Goal: Task Accomplishment & Management: Use online tool/utility

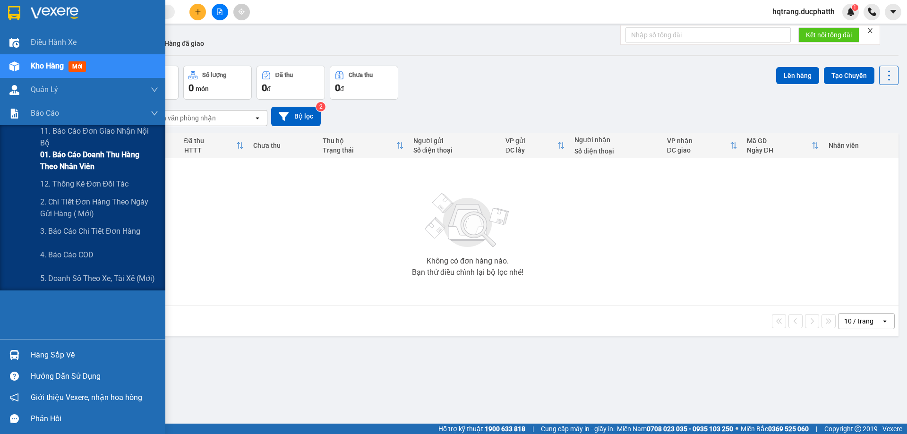
click at [63, 155] on span "01. Báo cáo doanh thu hàng theo nhân viên" at bounding box center [99, 161] width 118 height 24
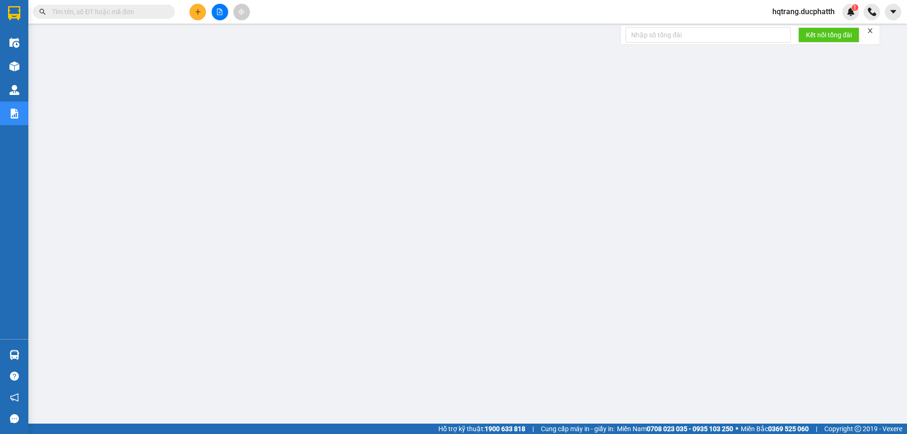
click at [103, 11] on input "text" at bounding box center [108, 12] width 112 height 10
paste input "0987152300"
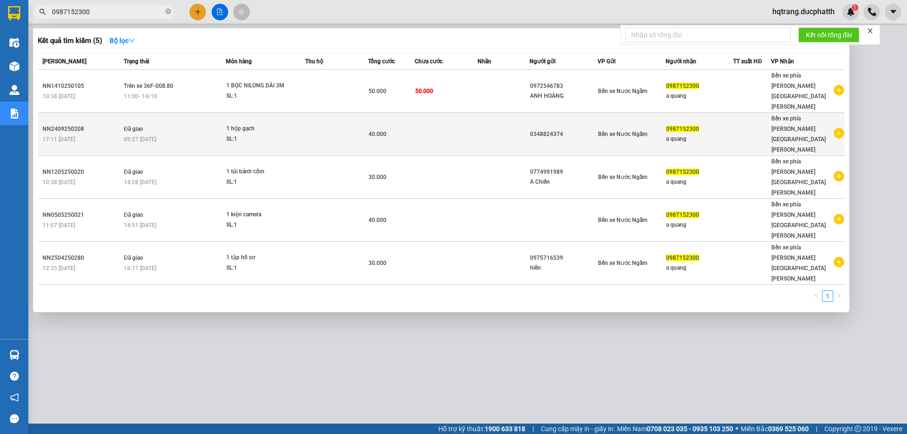
type input "0987152300"
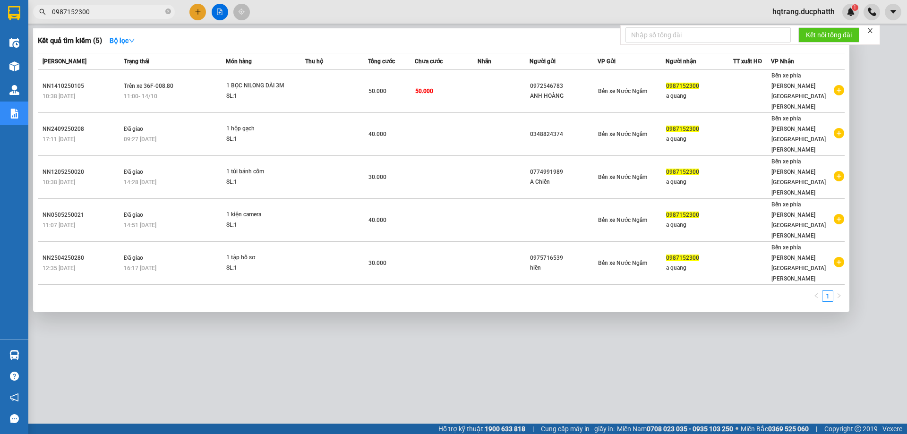
click at [110, 9] on input "0987152300" at bounding box center [108, 12] width 112 height 10
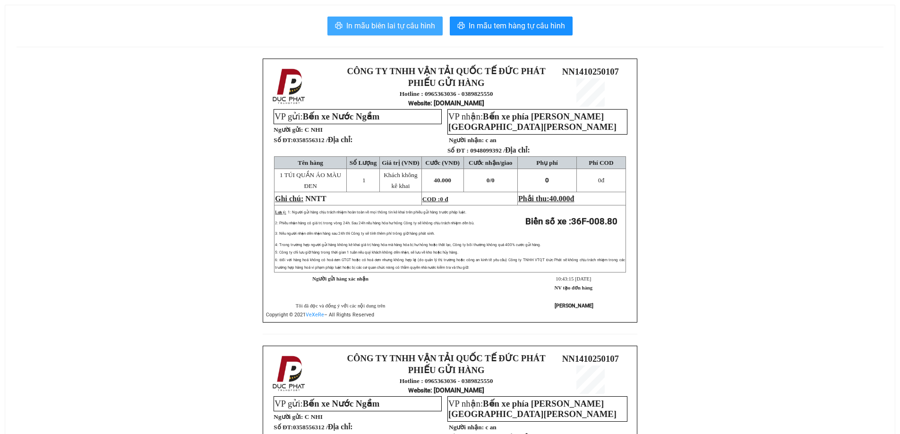
click at [399, 22] on span "In mẫu biên lai tự cấu hình" at bounding box center [390, 26] width 89 height 12
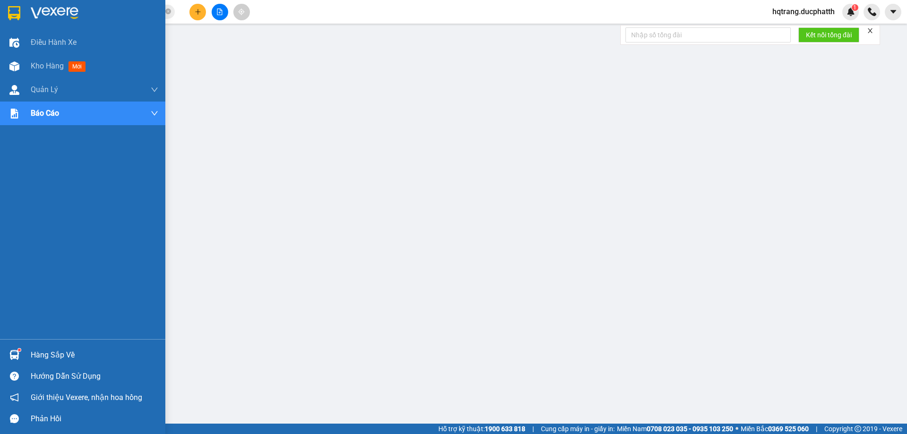
drag, startPoint x: 55, startPoint y: 354, endPoint x: 42, endPoint y: 333, distance: 24.9
click at [55, 354] on div "Hàng sắp về" at bounding box center [95, 355] width 128 height 14
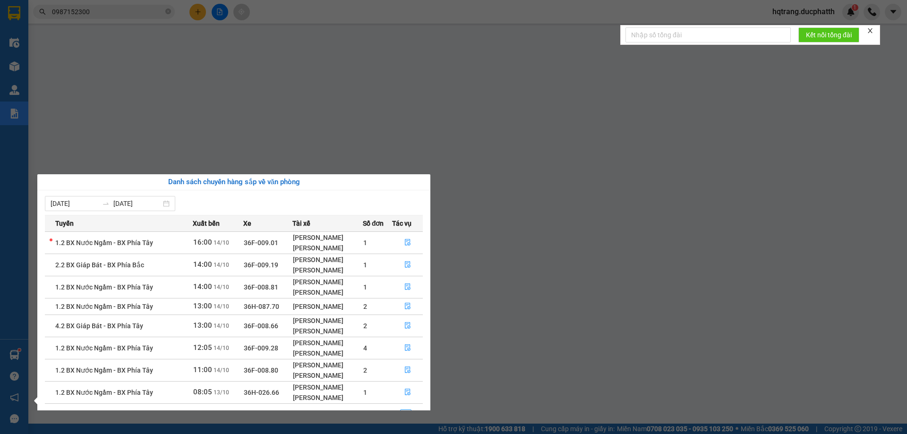
scroll to position [22, 0]
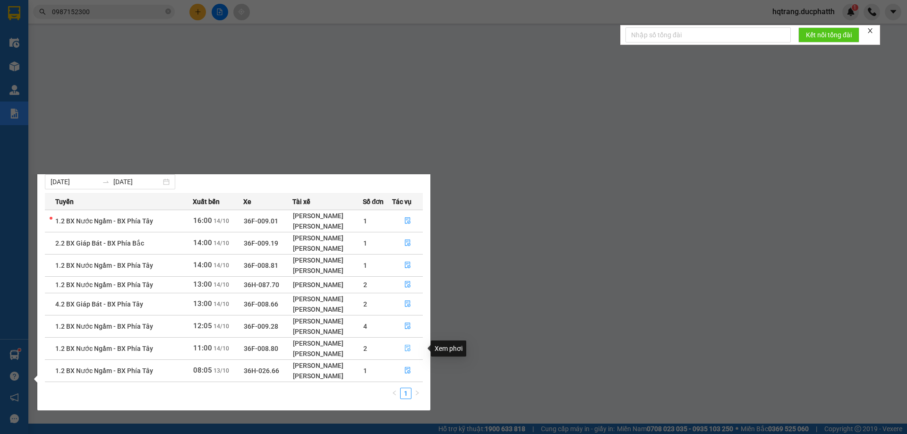
click at [409, 351] on icon "file-done" at bounding box center [408, 348] width 7 height 7
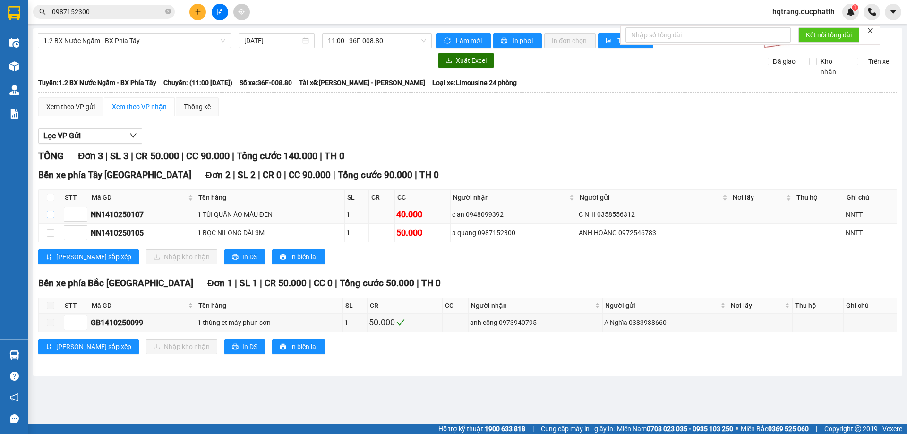
click at [50, 213] on input "checkbox" at bounding box center [51, 215] width 8 height 8
checkbox input "true"
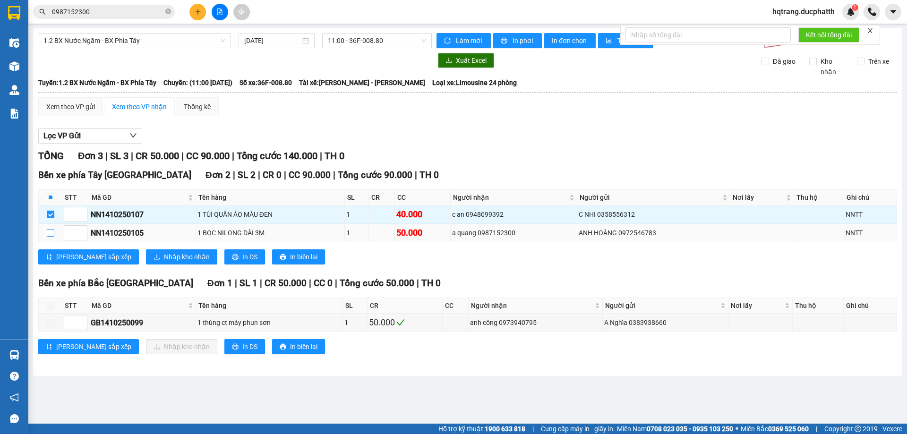
drag, startPoint x: 53, startPoint y: 234, endPoint x: 43, endPoint y: 225, distance: 12.7
click at [52, 233] on input "checkbox" at bounding box center [51, 233] width 8 height 8
checkbox input "true"
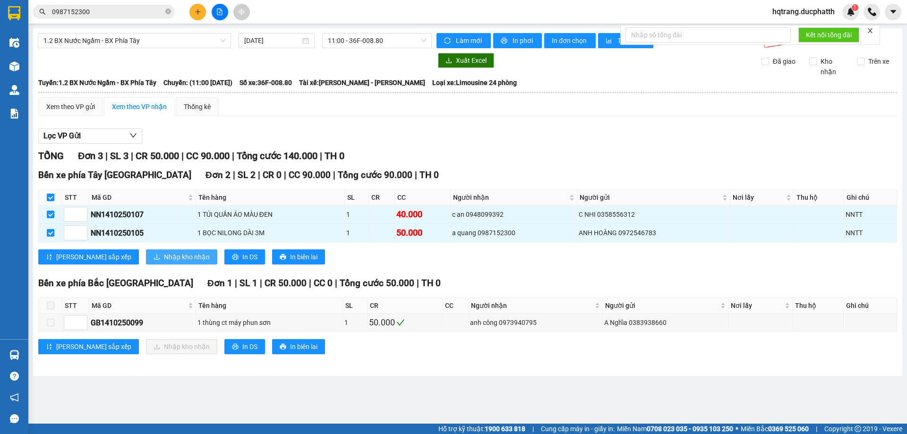
click at [164, 258] on span "Nhập kho nhận" at bounding box center [187, 257] width 46 height 10
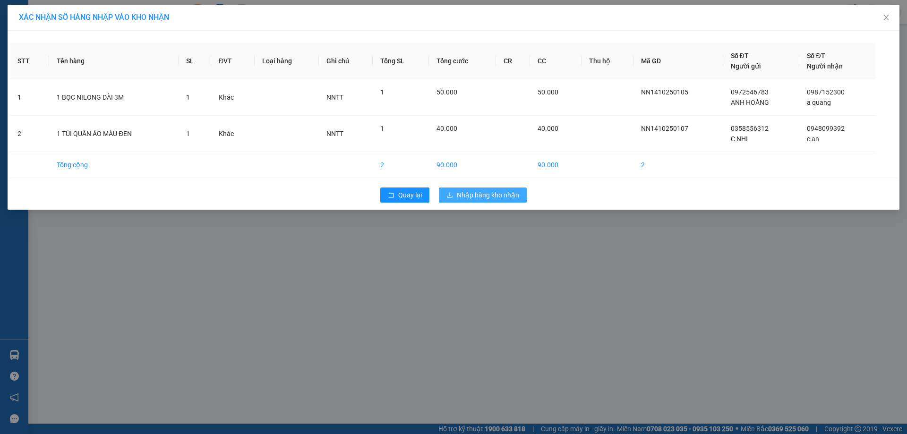
click at [464, 197] on span "Nhập hàng kho nhận" at bounding box center [488, 195] width 62 height 10
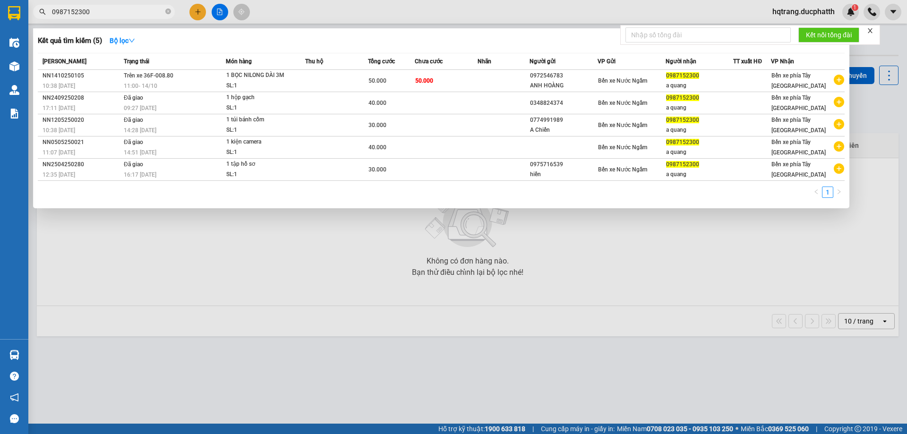
paste input "86 6015969"
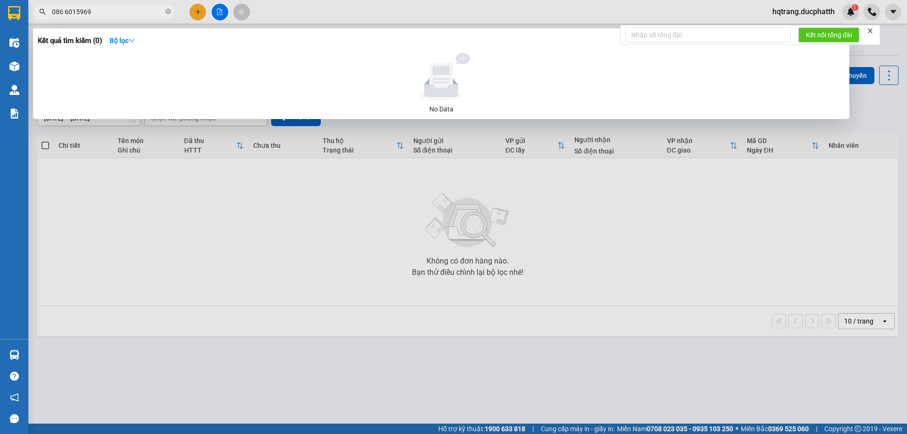
click at [121, 11] on input "086 6015969" at bounding box center [108, 12] width 112 height 10
click at [63, 11] on input "086 6015969" at bounding box center [108, 12] width 112 height 10
click at [65, 11] on input "086 6015969" at bounding box center [108, 12] width 112 height 10
type input "0866015969"
click at [103, 4] on div at bounding box center [453, 217] width 907 height 434
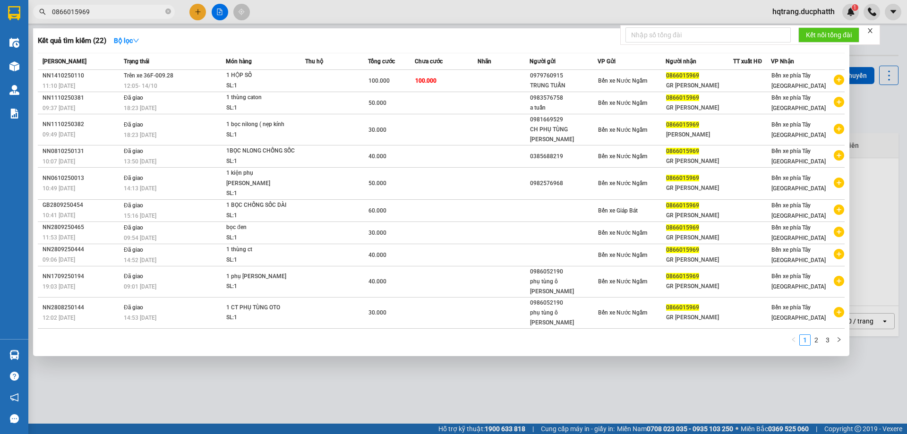
click at [100, 12] on input "0866015969" at bounding box center [108, 12] width 112 height 10
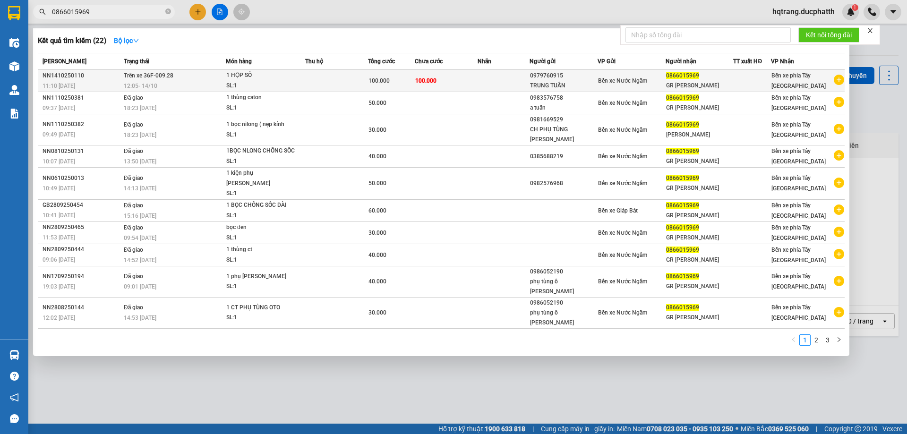
click at [179, 77] on td "Trên xe 36F-009.28 12:05 - 14/10" at bounding box center [173, 81] width 104 height 22
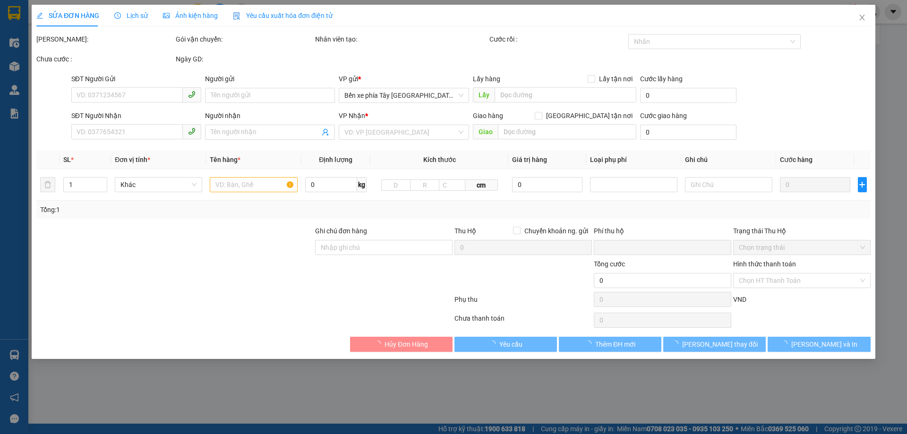
type input "0979760915"
type input "TRUNG TUẤN"
type input "0866015969"
type input "GR TUẤN VÂN"
type input "0"
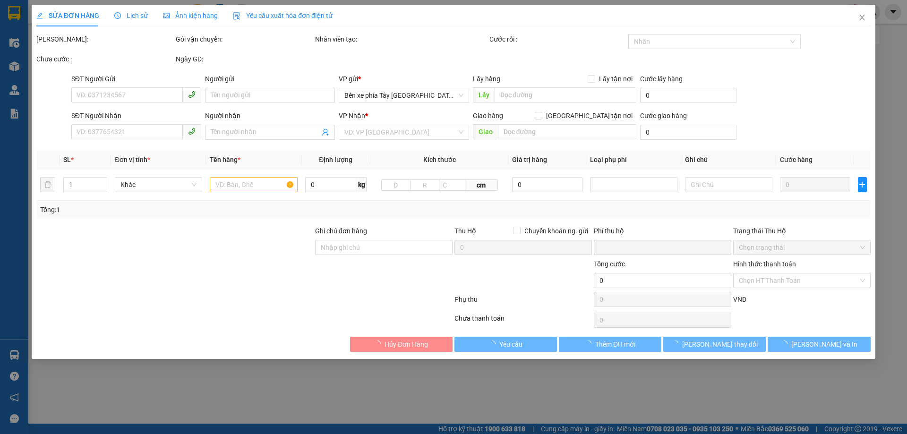
type input "100.000"
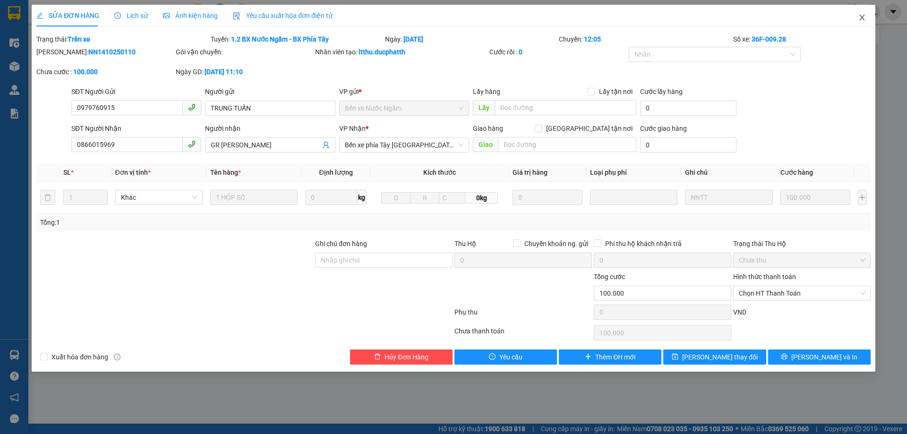
click at [859, 19] on icon "close" at bounding box center [863, 18] width 8 height 8
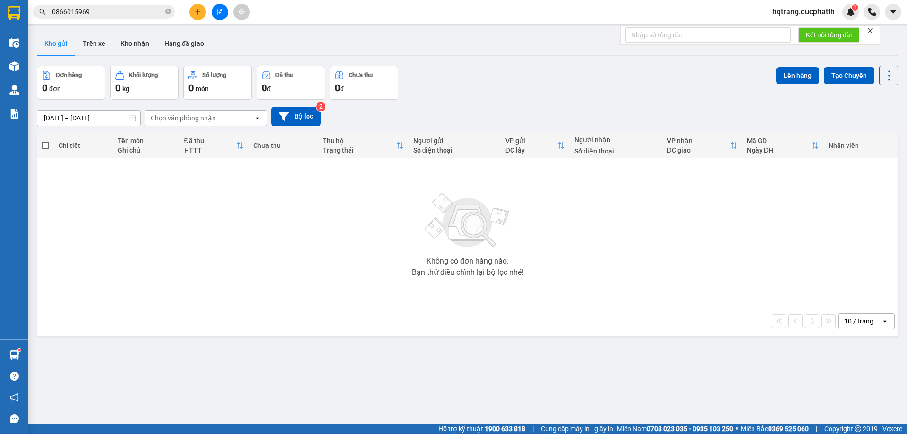
click at [786, 2] on div "Kết quả tìm kiếm ( 22 ) Bộ lọc Mã ĐH Trạng thái Món hàng Thu hộ Tổng cước Chưa …" at bounding box center [453, 12] width 907 height 24
click at [790, 10] on span "hqtrang.ducphatth" at bounding box center [803, 12] width 77 height 12
click at [802, 30] on span "Đăng xuất" at bounding box center [807, 29] width 59 height 10
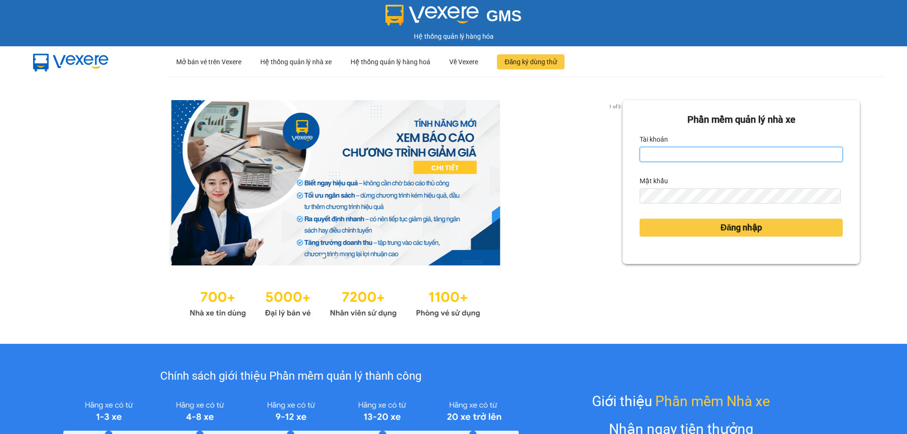
type input "hqtrang.ducphatth"
drag, startPoint x: 708, startPoint y: 145, endPoint x: 708, endPoint y: 150, distance: 5.2
click at [709, 146] on div "Tài khoản" at bounding box center [741, 139] width 203 height 15
click at [708, 156] on input "hqtrang.ducphatth" at bounding box center [741, 154] width 203 height 15
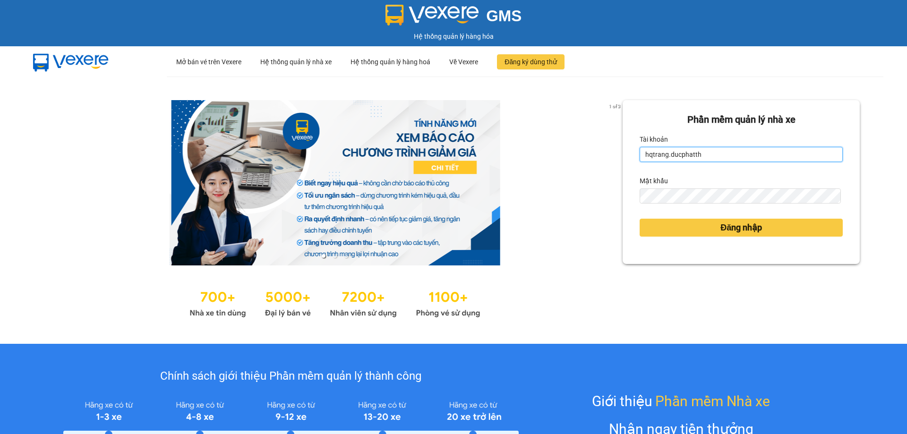
click at [708, 156] on input "hqtrang.ducphatth" at bounding box center [741, 154] width 203 height 15
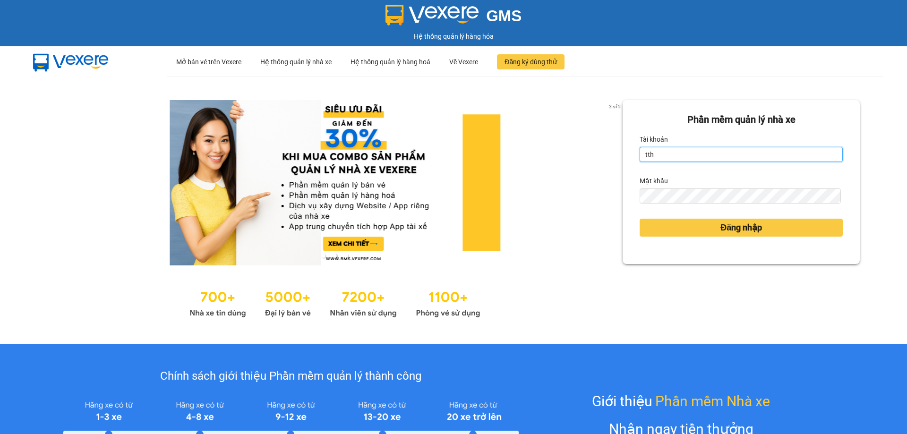
type input "tthngoc.ducphatth"
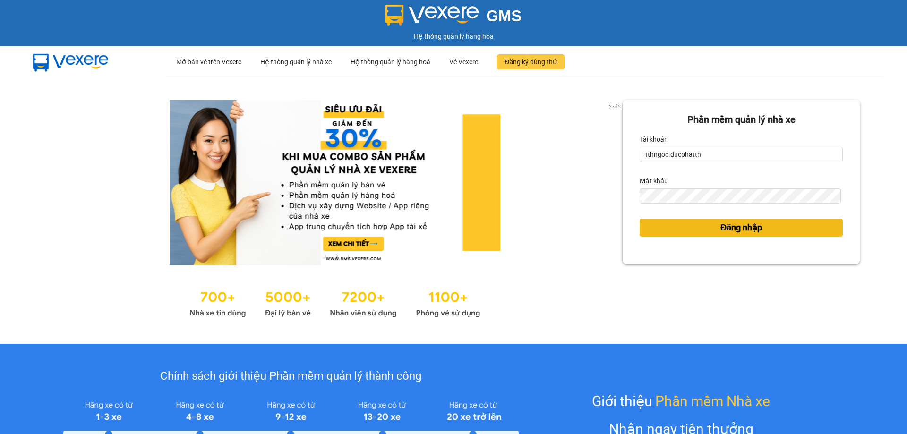
click at [721, 232] on span "Đăng nhập" at bounding box center [742, 227] width 42 height 13
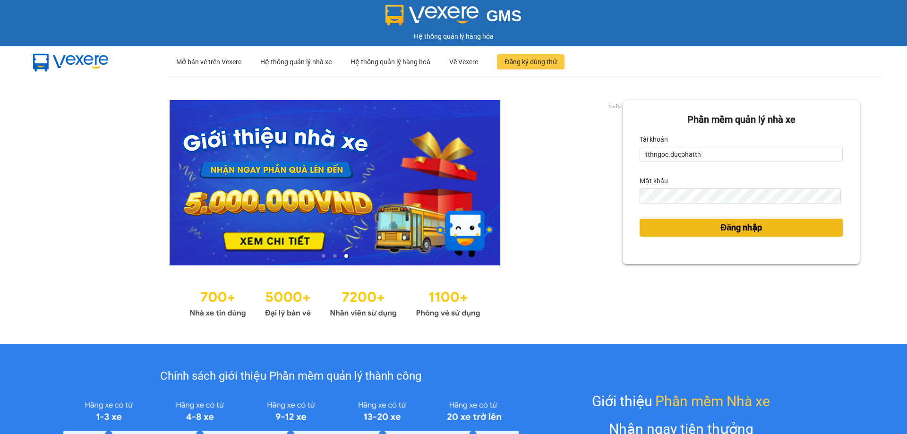
click at [721, 226] on span "Đăng nhập" at bounding box center [742, 227] width 42 height 13
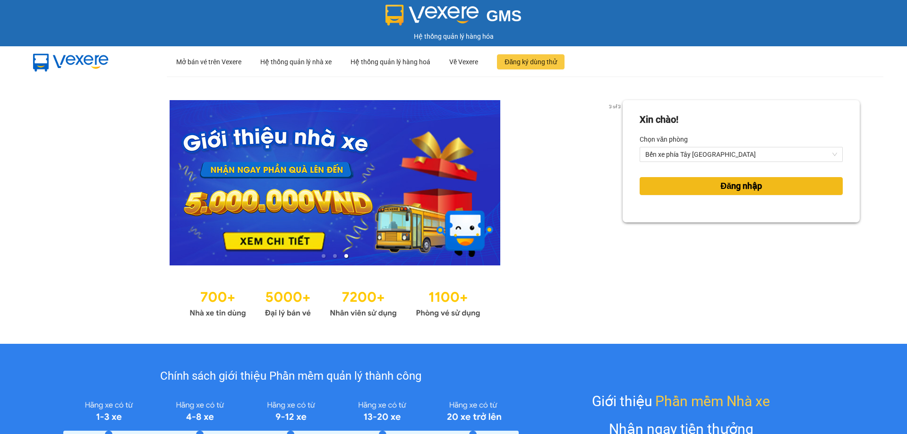
click at [665, 183] on button "Đăng nhập" at bounding box center [741, 186] width 203 height 18
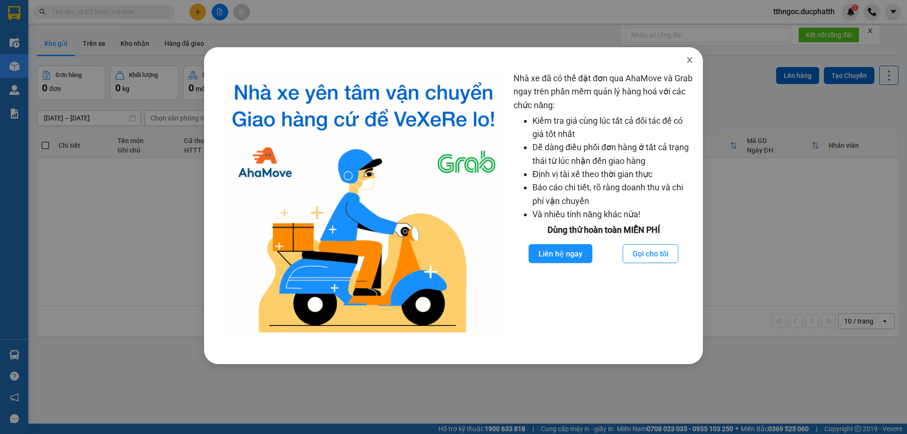
click at [689, 60] on icon "close" at bounding box center [690, 60] width 8 height 8
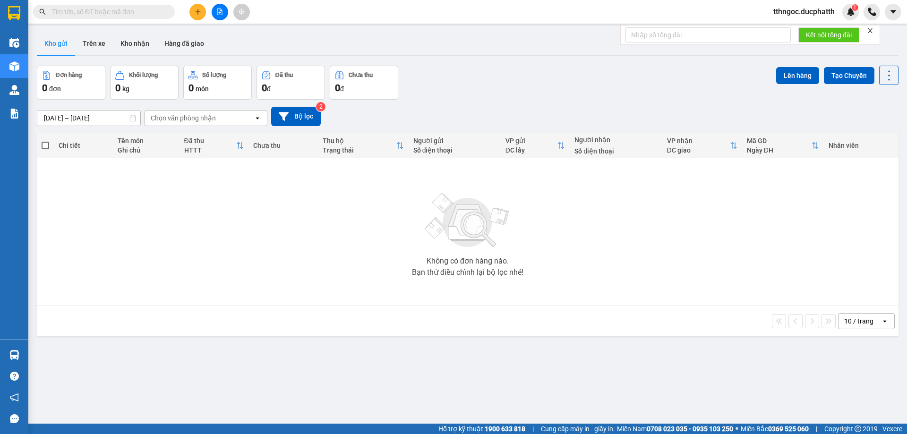
click at [225, 7] on button at bounding box center [220, 12] width 17 height 17
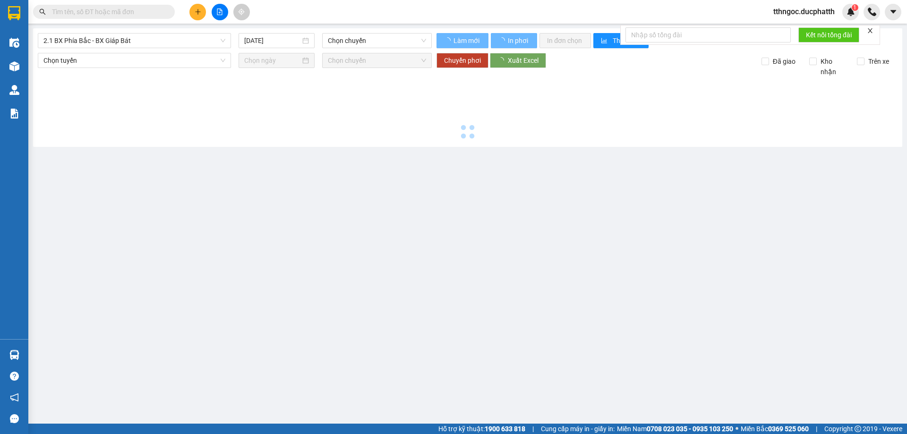
click at [159, 18] on span at bounding box center [104, 12] width 142 height 14
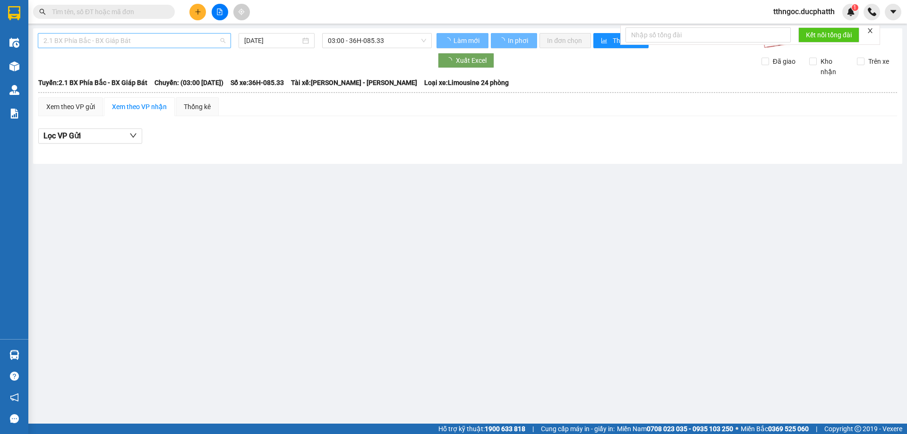
click at [119, 38] on span "2.1 BX Phía Bắc - BX Giáp Bát" at bounding box center [134, 41] width 182 height 14
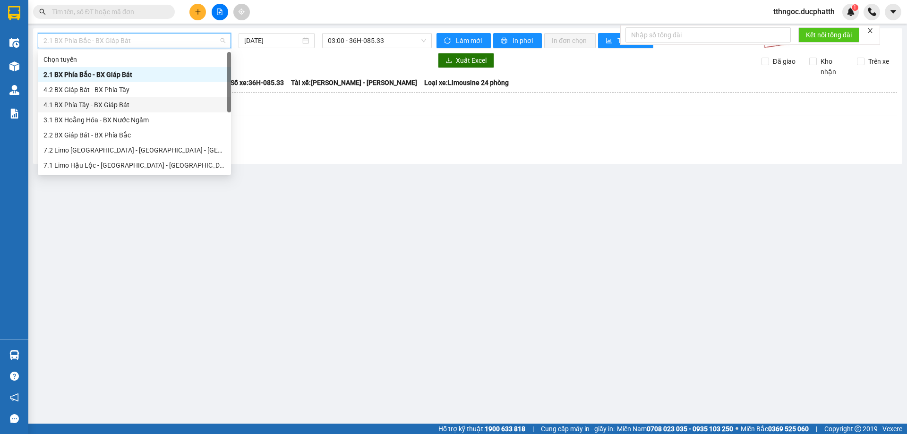
click at [134, 104] on div "4.1 BX Phía Tây - BX Giáp Bát" at bounding box center [134, 105] width 182 height 10
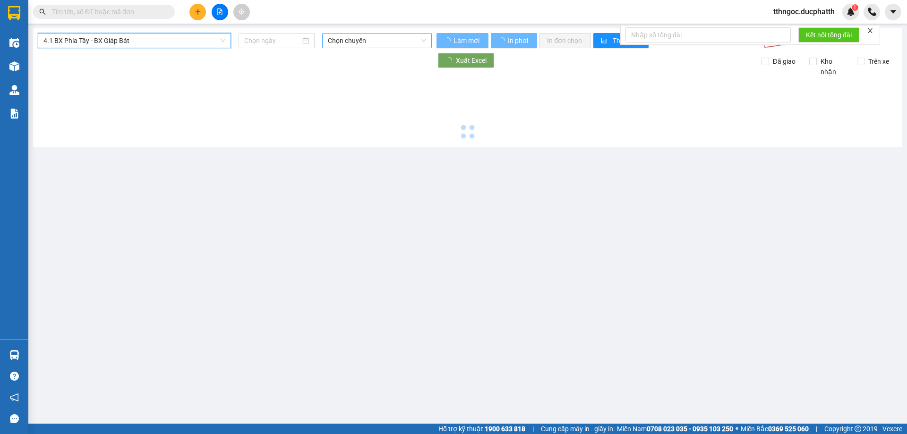
type input "14/10/2025"
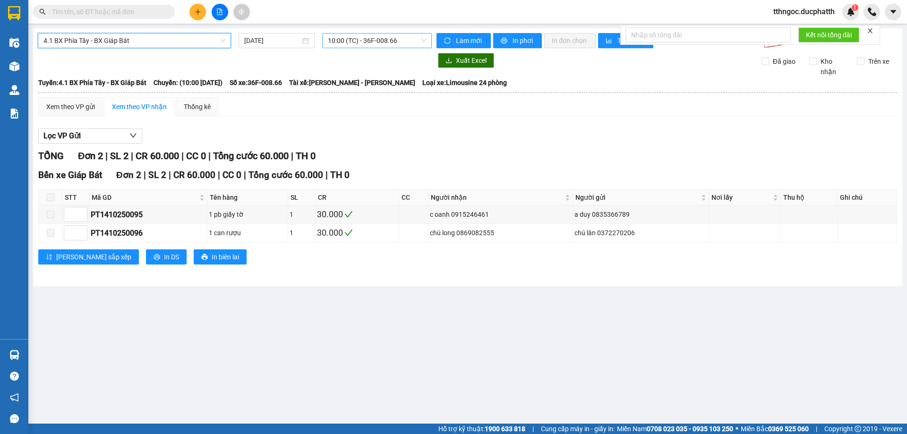
click at [410, 42] on span "10:00 (TC) - 36F-008.66" at bounding box center [377, 41] width 98 height 14
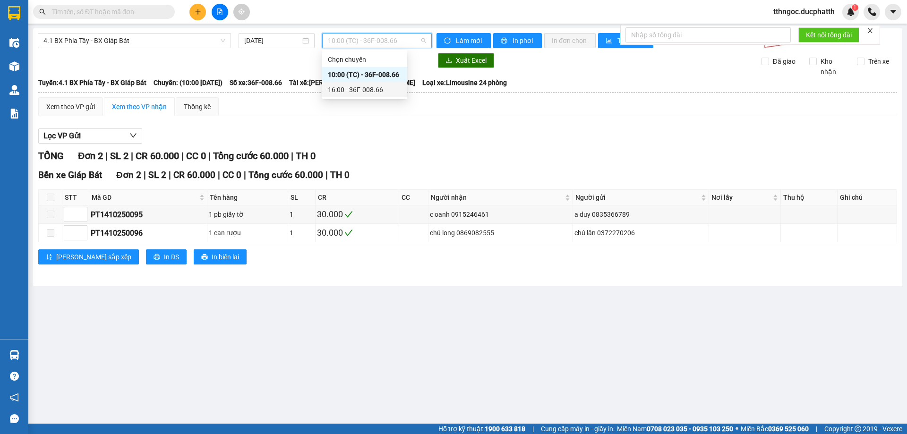
click at [378, 82] on div "16:00 - 36F-008.66" at bounding box center [364, 89] width 85 height 15
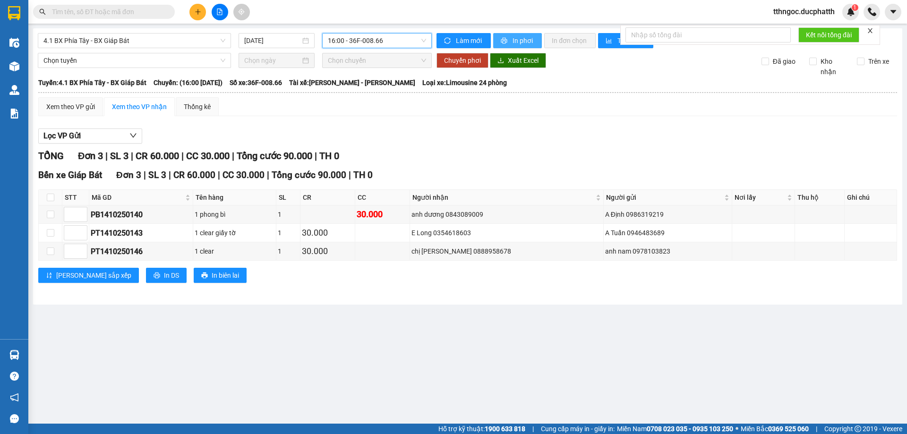
click at [513, 36] on span "In phơi" at bounding box center [524, 40] width 22 height 10
click at [477, 237] on div "E Long 0354618603" at bounding box center [507, 233] width 190 height 10
click at [509, 36] on button "In phơi" at bounding box center [517, 40] width 49 height 15
click at [122, 17] on span at bounding box center [104, 12] width 142 height 14
click at [122, 15] on input "text" at bounding box center [108, 12] width 112 height 10
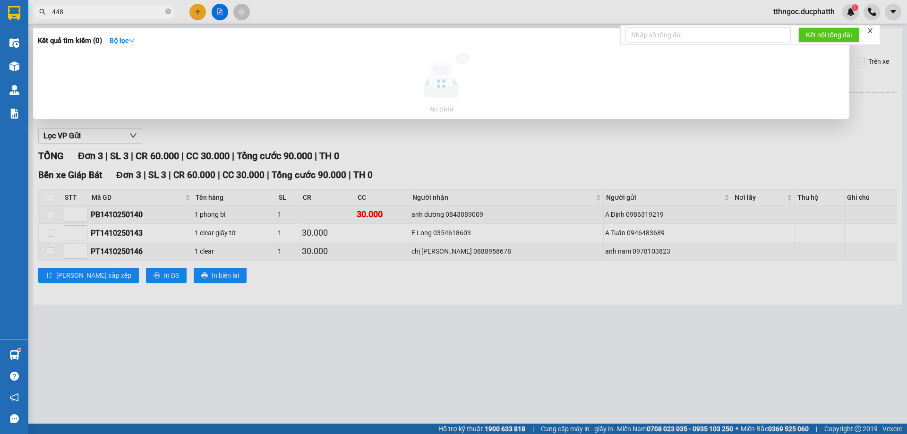
type input "448"
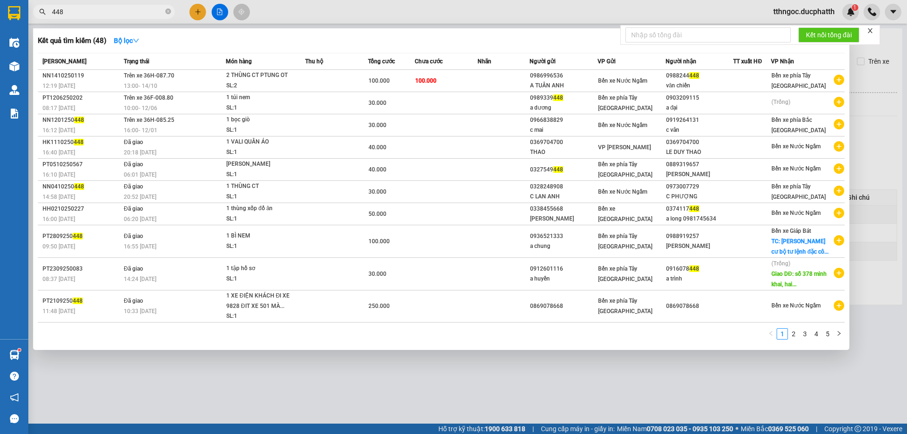
click at [872, 31] on icon "close" at bounding box center [870, 30] width 7 height 7
click at [310, 418] on div at bounding box center [453, 217] width 907 height 434
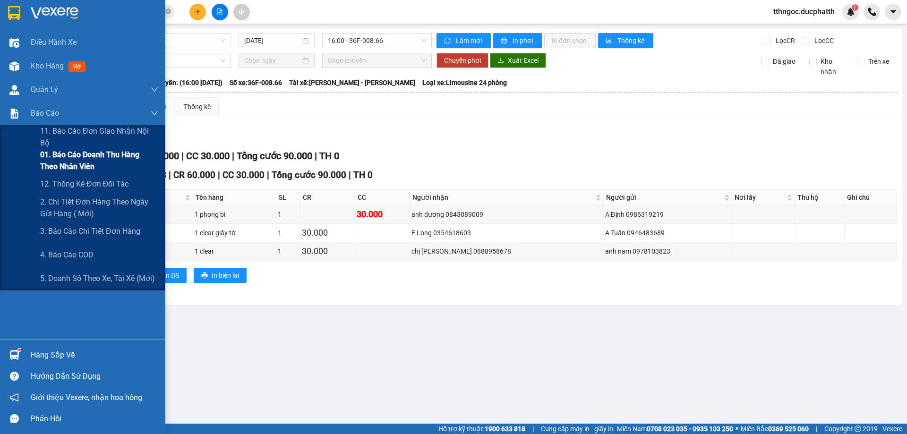
click at [80, 160] on span "01. Báo cáo doanh thu hàng theo nhân viên" at bounding box center [99, 161] width 118 height 24
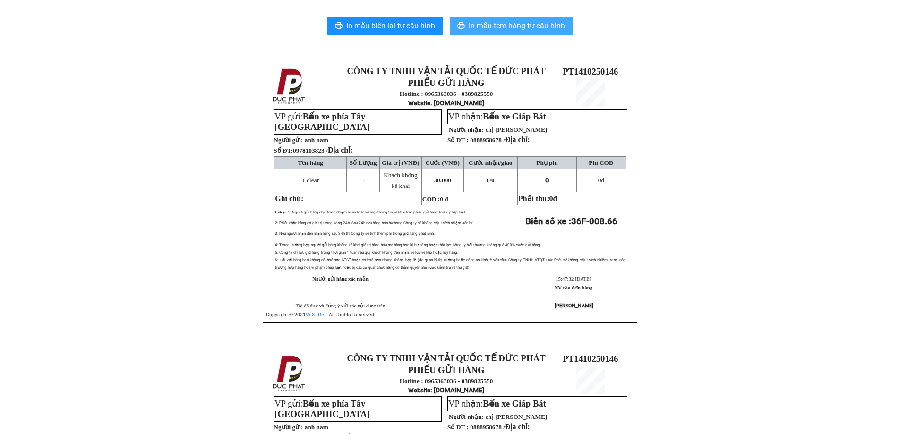
click at [518, 31] on span "In mẫu tem hàng tự cấu hình" at bounding box center [517, 26] width 96 height 12
click at [481, 21] on span "In mẫu tem hàng tự cấu hình" at bounding box center [517, 26] width 96 height 12
click at [536, 26] on span "In mẫu tem hàng tự cấu hình" at bounding box center [517, 26] width 96 height 12
